Goal: Entertainment & Leisure: Consume media (video, audio)

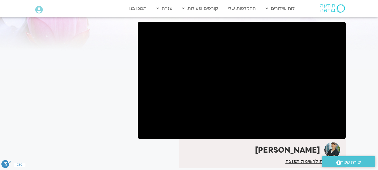
scroll to position [38, 0]
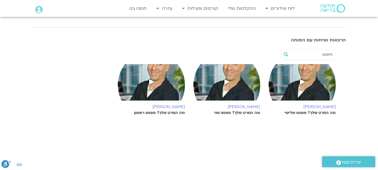
click at [304, 88] on img at bounding box center [302, 85] width 67 height 42
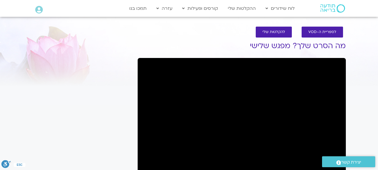
scroll to position [5, 0]
